Goal: Information Seeking & Learning: Learn about a topic

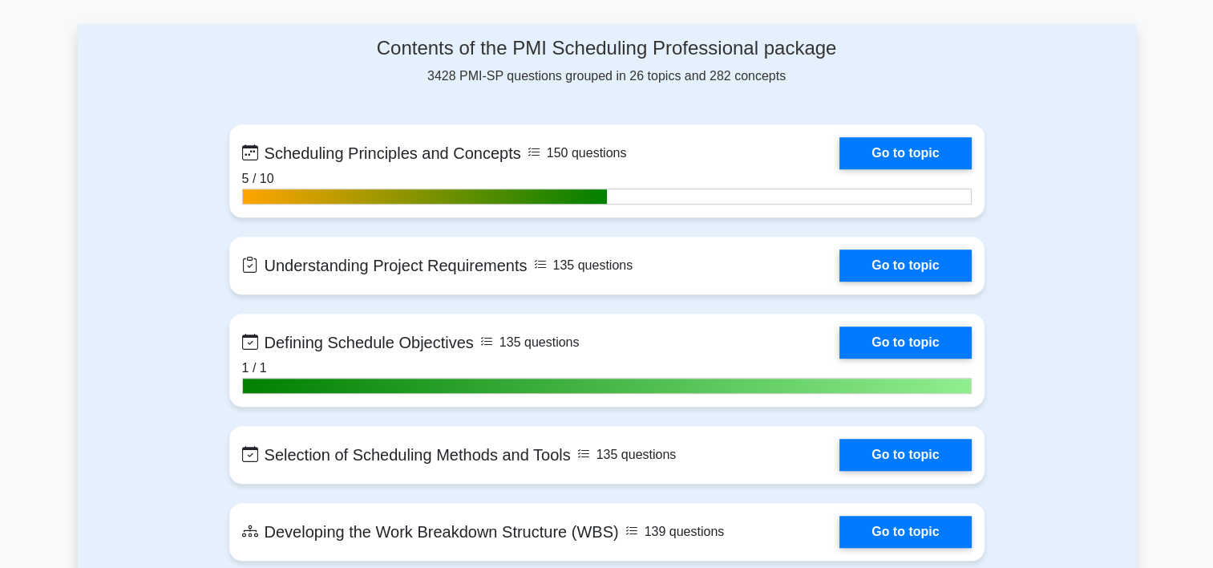
scroll to position [1123, 0]
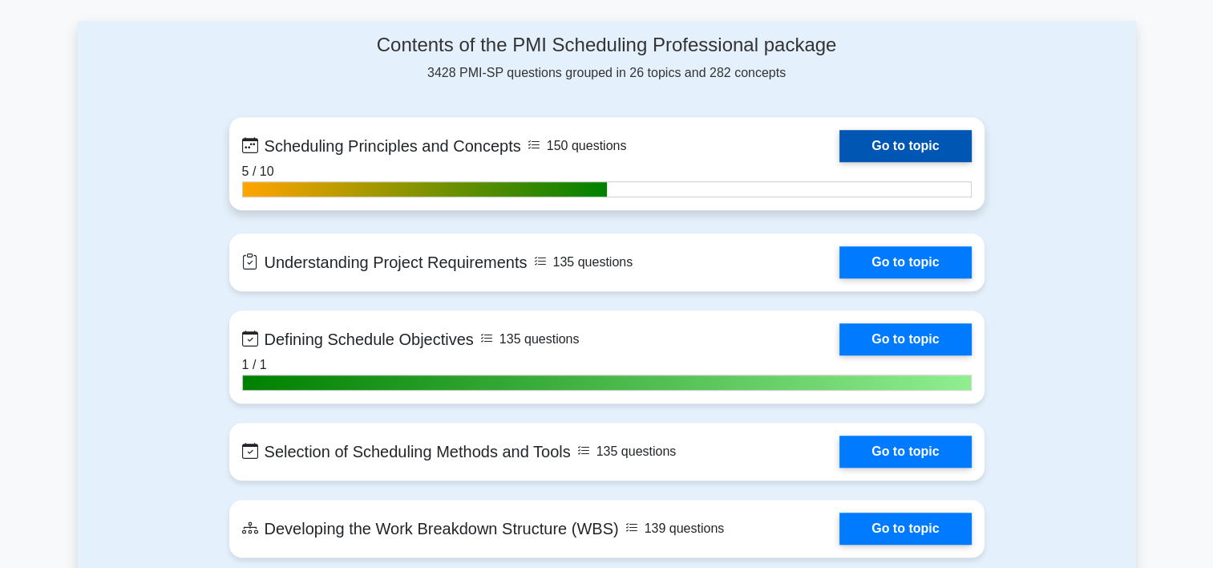
click at [878, 138] on link "Go to topic" at bounding box center [906, 146] width 132 height 32
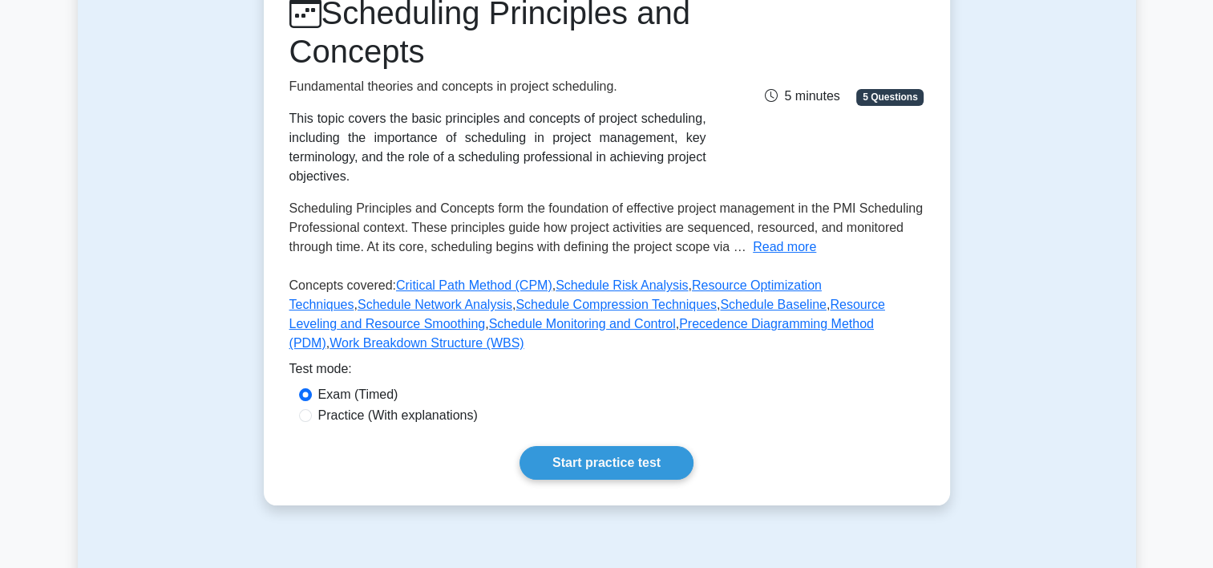
scroll to position [241, 0]
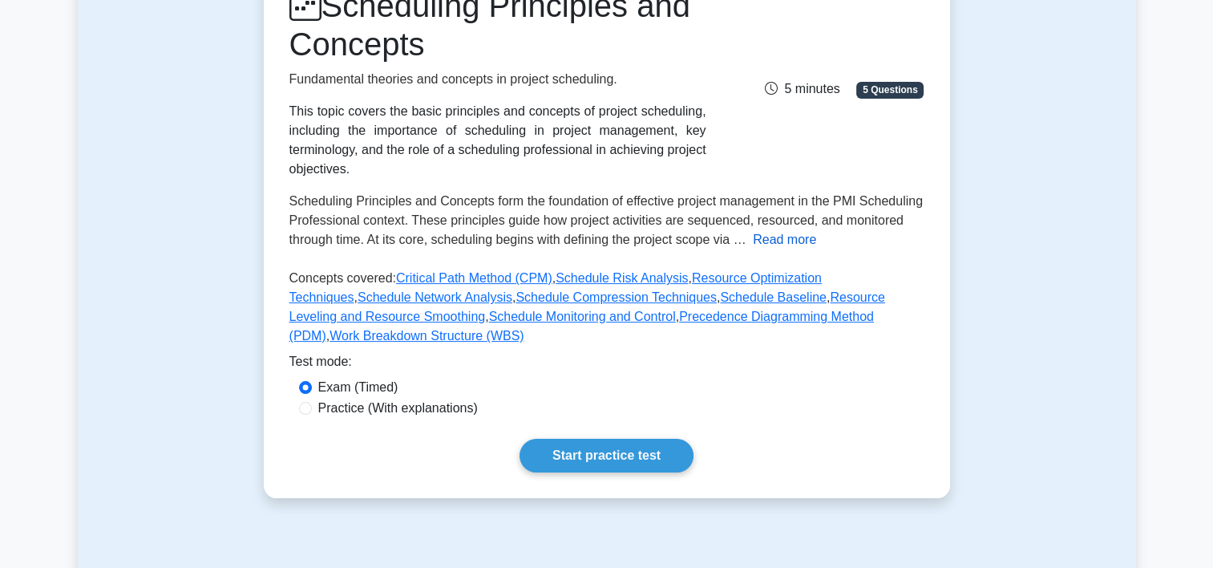
click at [786, 237] on button "Read more" at bounding box center [784, 239] width 63 height 19
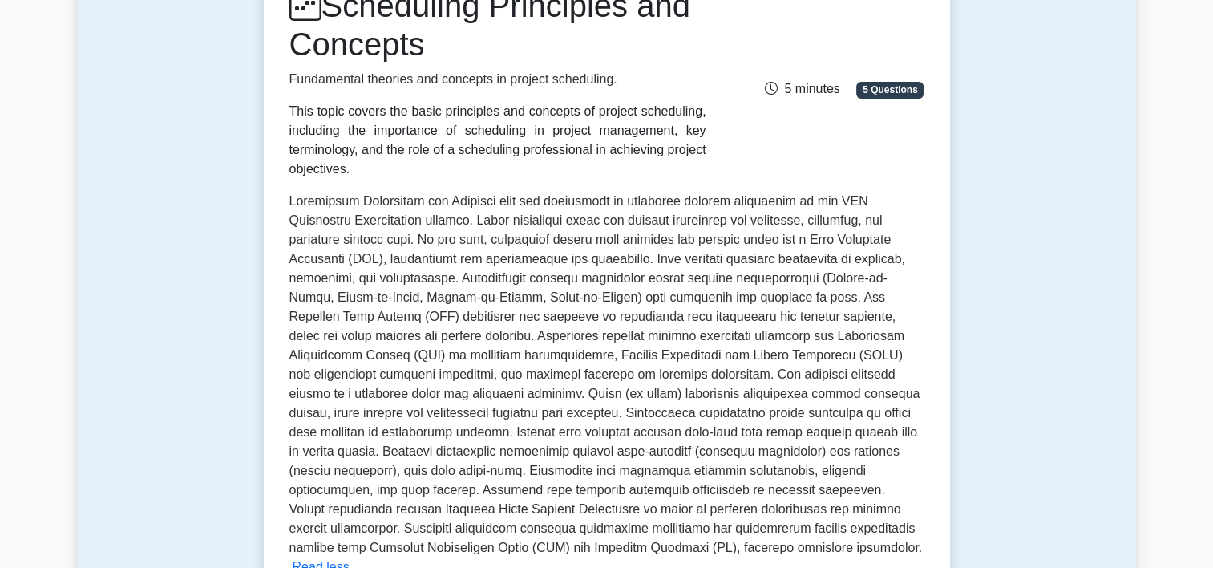
scroll to position [561, 0]
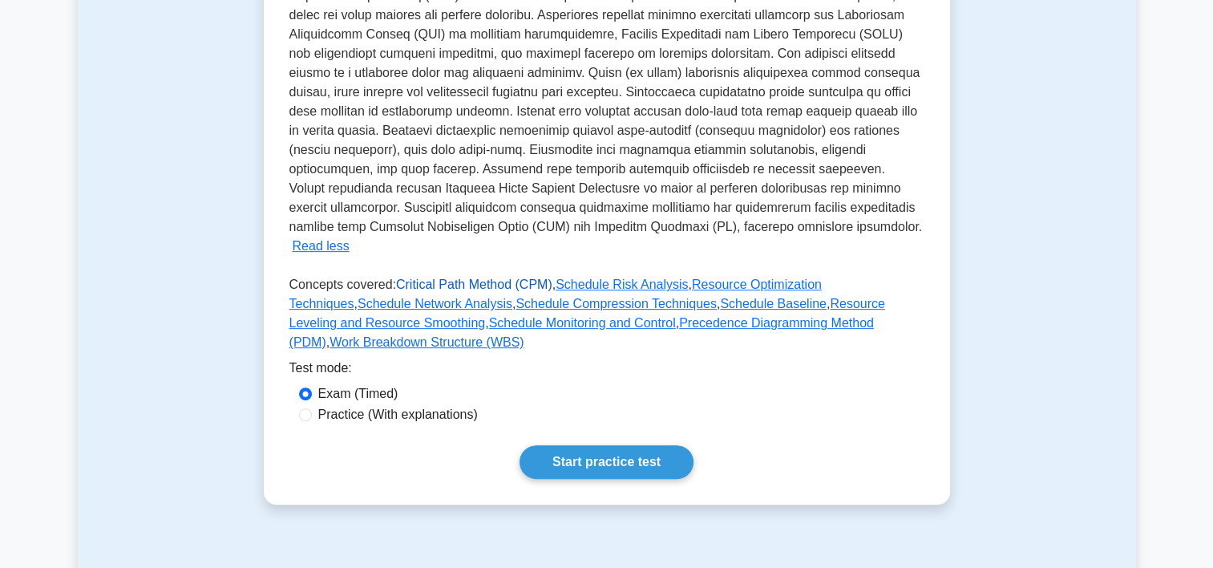
click at [452, 277] on link "Critical Path Method (CPM)" at bounding box center [474, 284] width 156 height 14
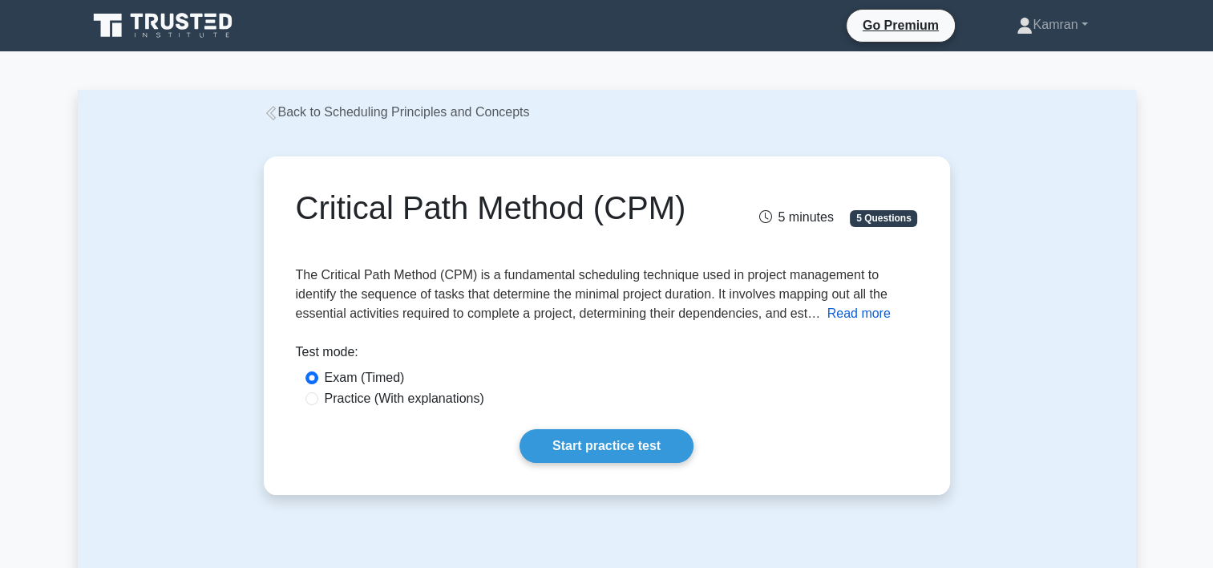
click at [854, 313] on button "Read more" at bounding box center [859, 313] width 63 height 19
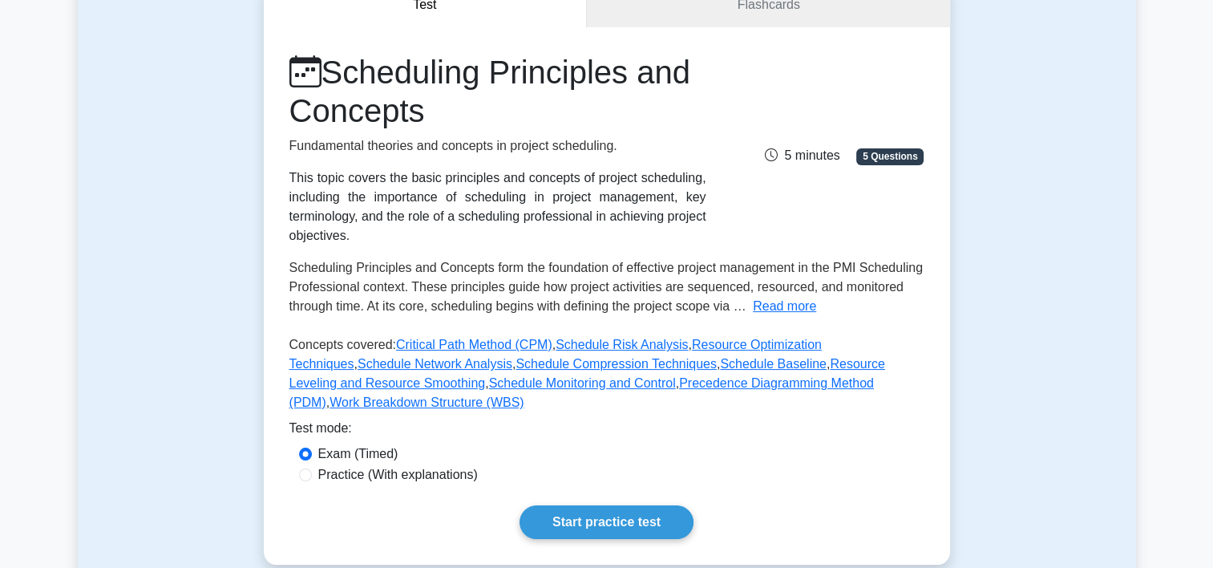
scroll to position [423, 0]
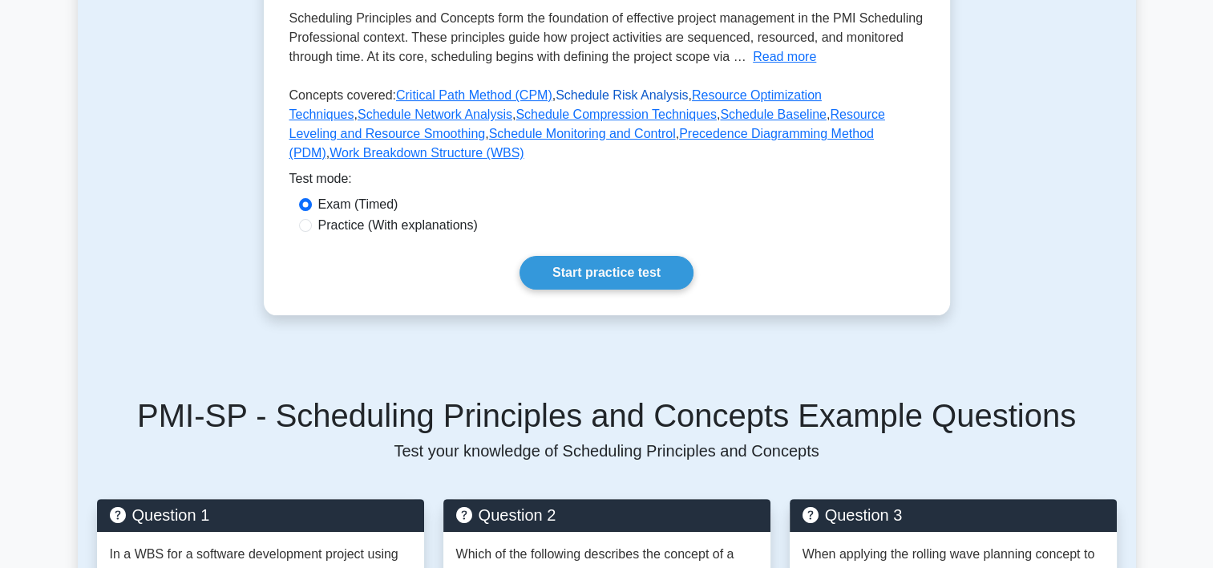
click at [597, 92] on link "Schedule Risk Analysis" at bounding box center [622, 95] width 132 height 14
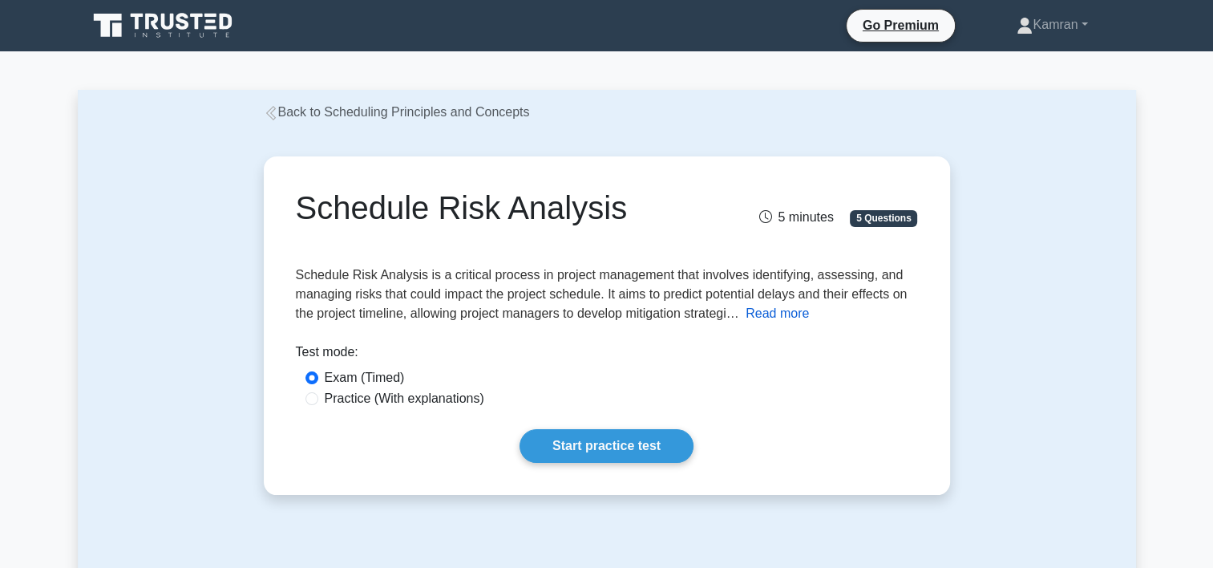
click at [787, 314] on button "Read more" at bounding box center [777, 313] width 63 height 19
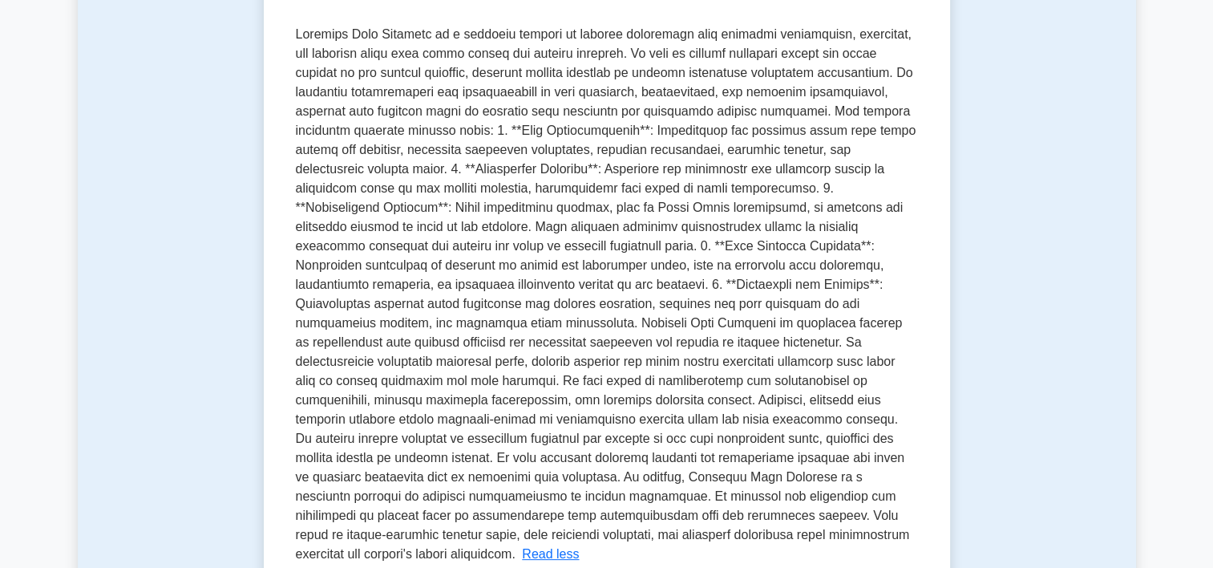
scroll to position [321, 0]
